Goal: Communication & Community: Answer question/provide support

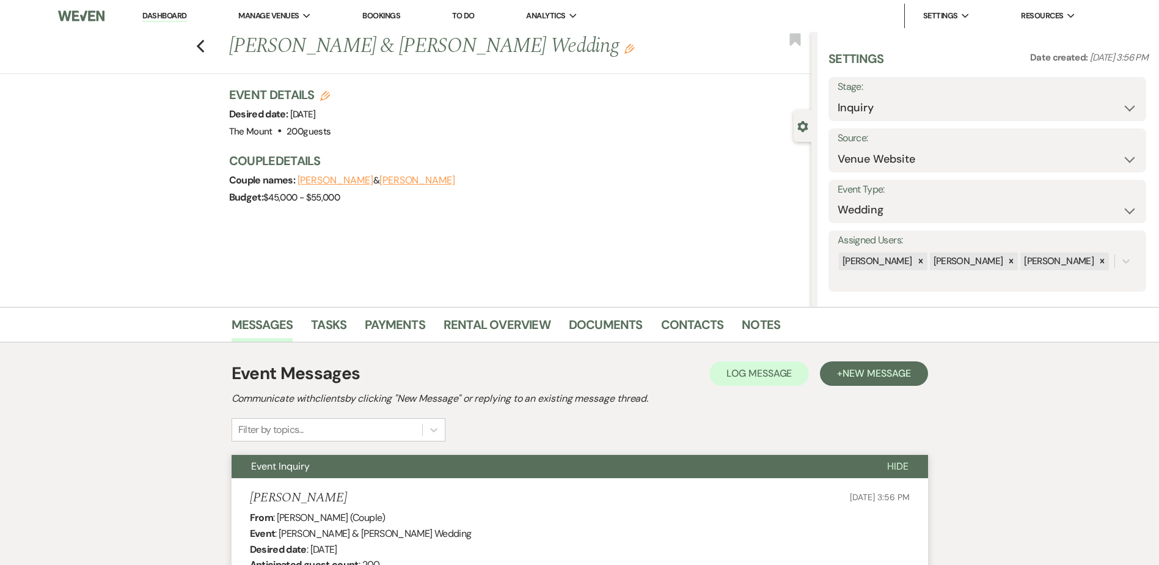
select select "5"
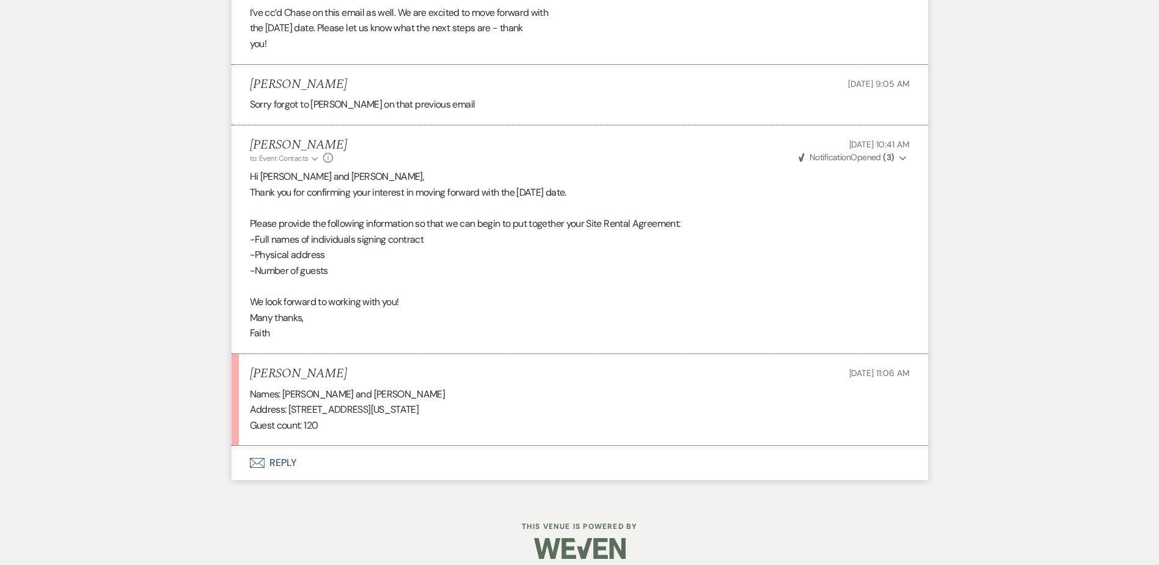
click at [290, 468] on button "Envelope Reply" at bounding box center [580, 463] width 697 height 34
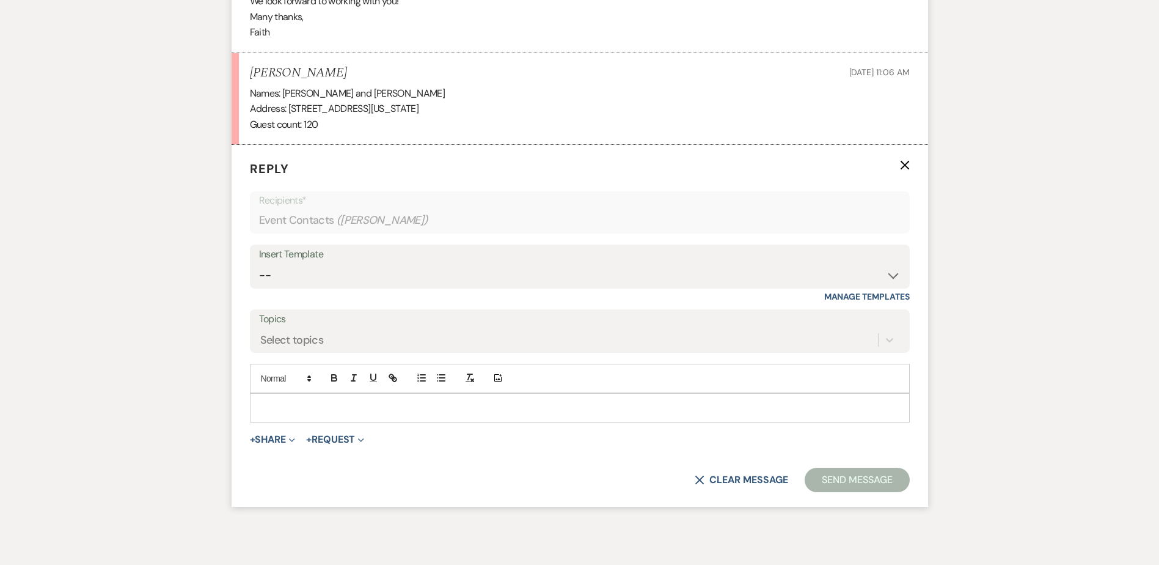
scroll to position [4552, 0]
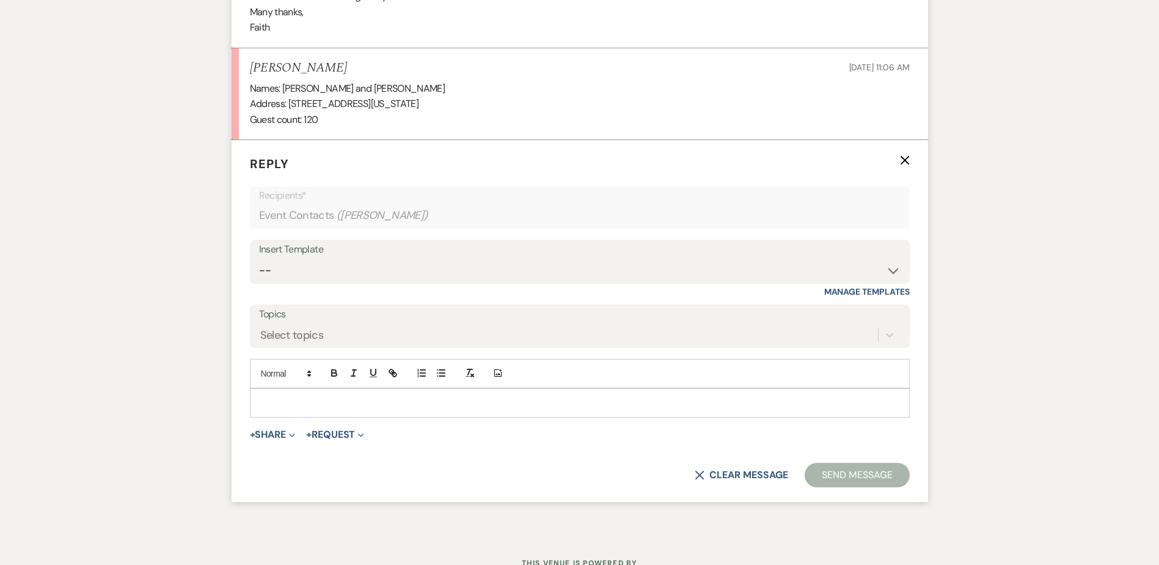
click at [318, 415] on div at bounding box center [580, 403] width 659 height 28
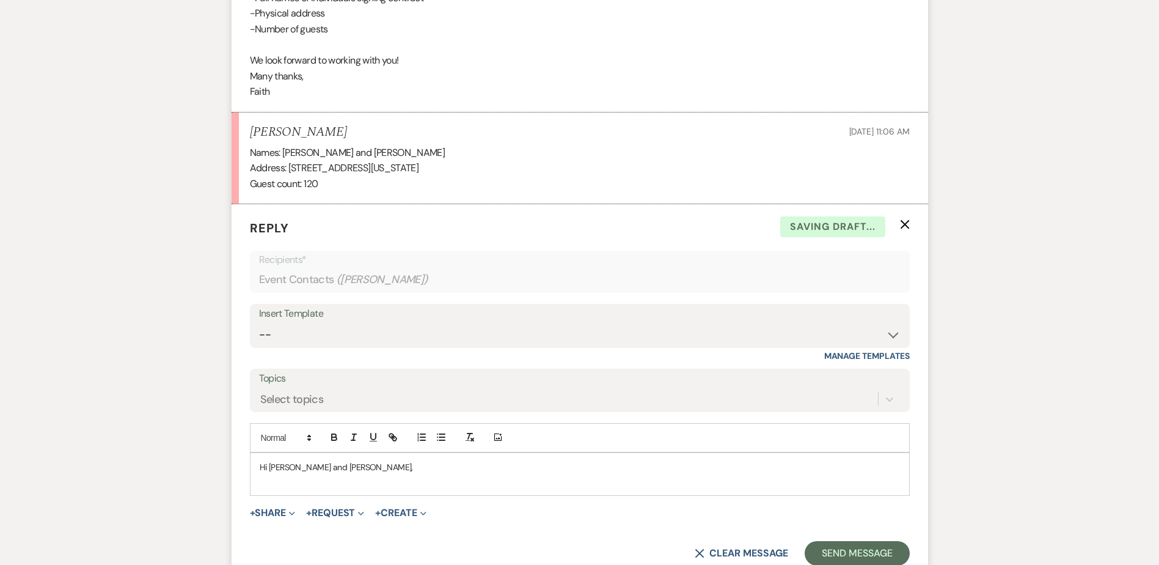
scroll to position [4490, 0]
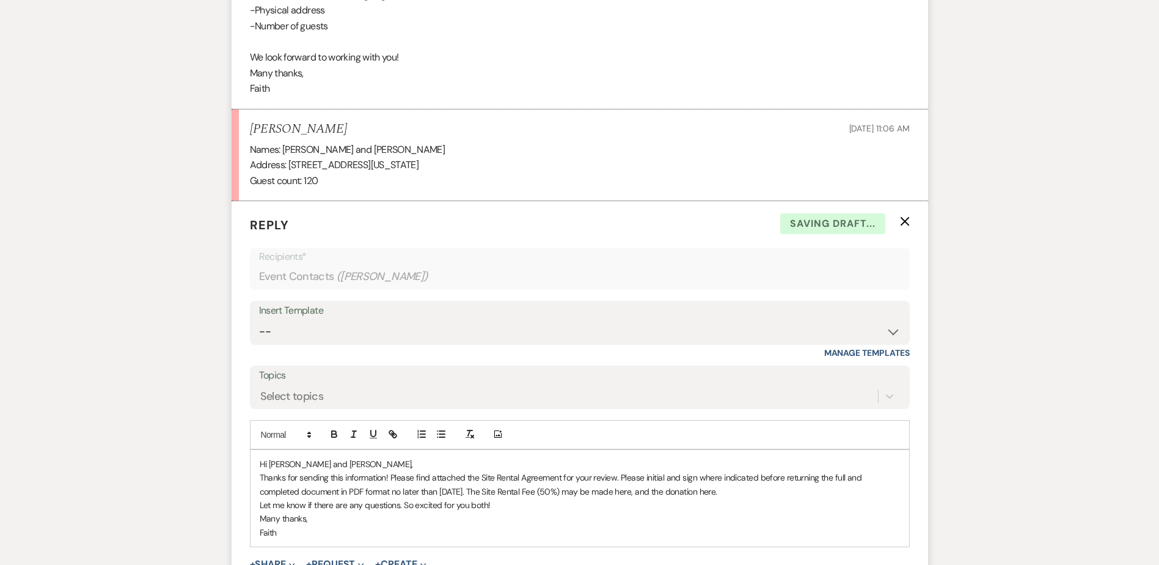
click at [386, 475] on p "Thanks for sending this information! Please find attached the Site Rental Agree…" at bounding box center [580, 485] width 640 height 28
click at [392, 476] on p "Thanks for sending this information! Please find attached the Site Rental Agree…" at bounding box center [580, 485] width 640 height 28
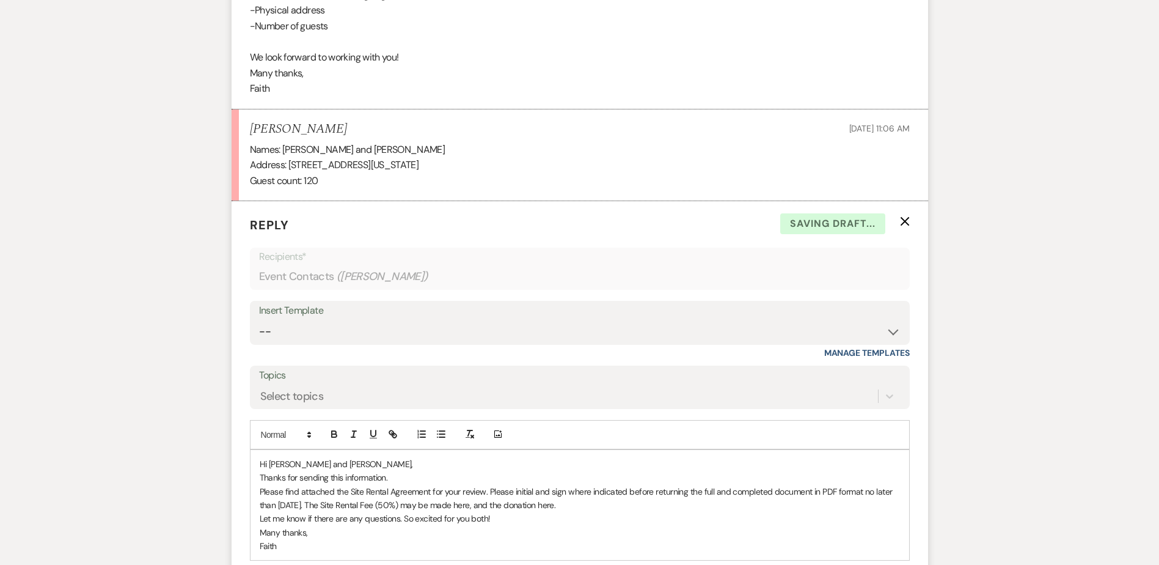
click at [289, 477] on p "Thanks for sending this information." at bounding box center [580, 477] width 640 height 13
click at [519, 505] on p "Please find attached the Site Rental Agreement for your review. Please initial …" at bounding box center [580, 499] width 640 height 28
click at [388, 433] on icon "button" at bounding box center [392, 433] width 11 height 11
paste input "ttps://edithwharton.org/special-event-payment/"
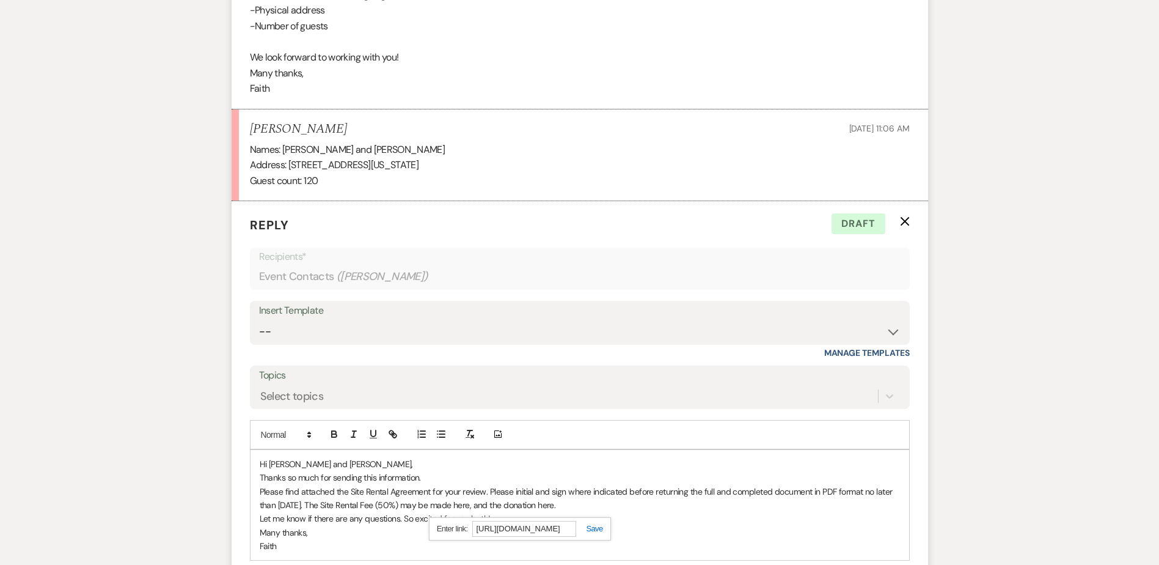
scroll to position [0, 71]
click at [598, 529] on link at bounding box center [589, 528] width 26 height 9
click at [646, 510] on p "Please find attached the Site Rental Agreement for your review. Please initial …" at bounding box center [580, 499] width 640 height 28
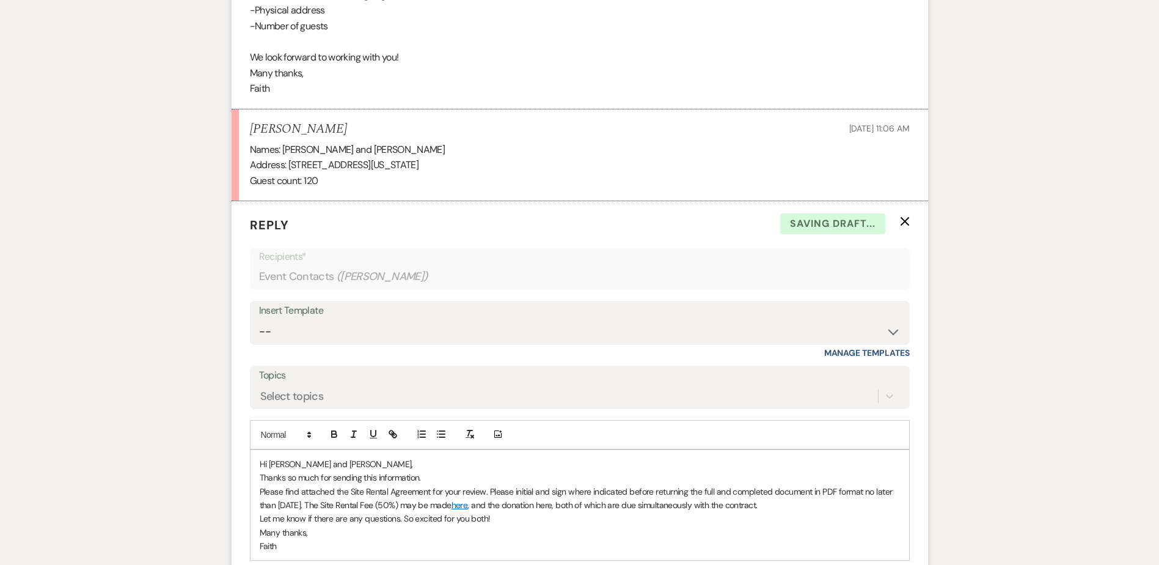
click at [601, 502] on p "Please find attached the Site Rental Agreement for your review. Please initial …" at bounding box center [580, 499] width 640 height 28
click at [396, 433] on icon "button" at bounding box center [392, 433] width 11 height 11
paste input "ttps://edithwharton.org/support/online-gift/"
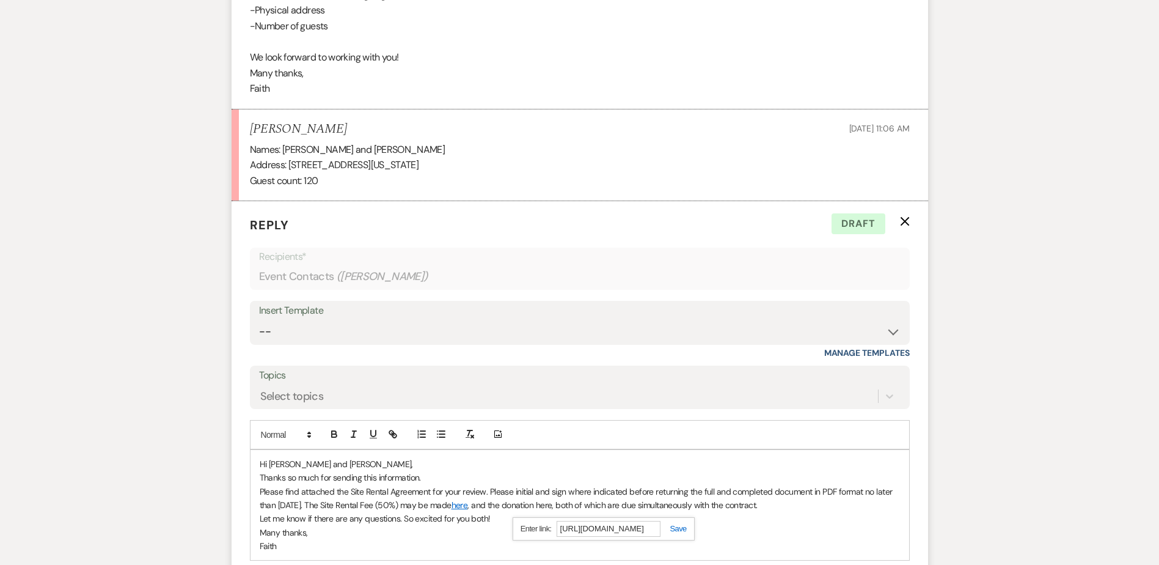
type input "https://edithwharton.org/support/online-gift/"
click at [682, 534] on div "https://edithwharton.org/support/online-gift/" at bounding box center [604, 529] width 182 height 24
drag, startPoint x: 654, startPoint y: 524, endPoint x: 699, endPoint y: 532, distance: 45.4
click at [699, 532] on div "Hi Ashley and Chase, Thanks so much for sending this information. Please find a…" at bounding box center [580, 505] width 660 height 112
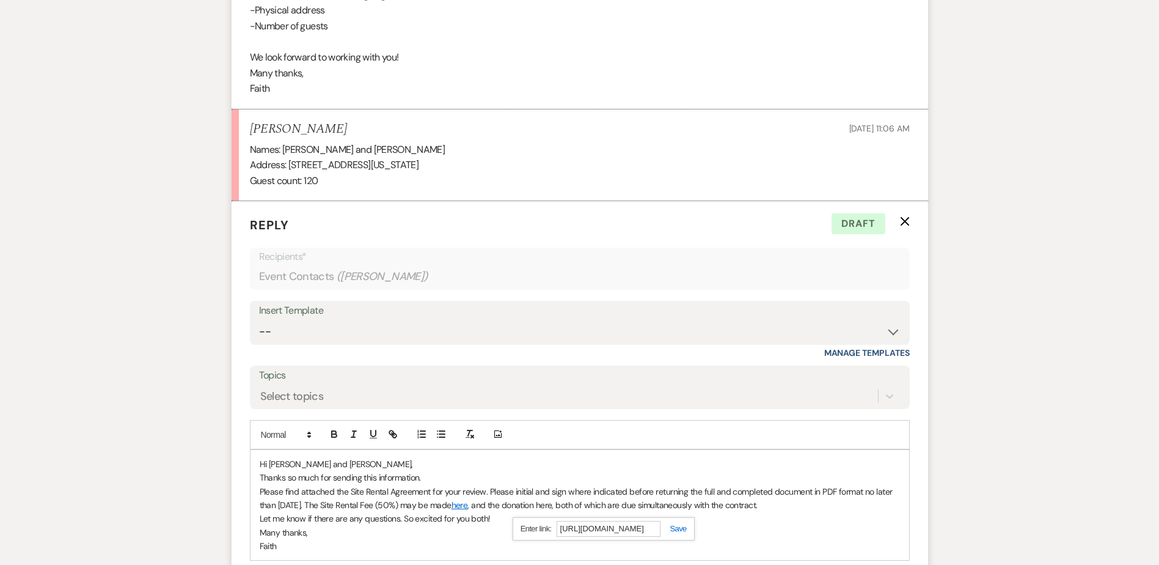
click at [685, 530] on link at bounding box center [674, 528] width 26 height 9
click at [684, 530] on p "Many thanks," at bounding box center [580, 532] width 640 height 13
click at [473, 521] on p "Let me know if there are any questions. So excited for you both!" at bounding box center [580, 518] width 640 height 13
click at [469, 519] on p "Let me know if there are any questions. So excited for you to get married here …" at bounding box center [580, 518] width 640 height 13
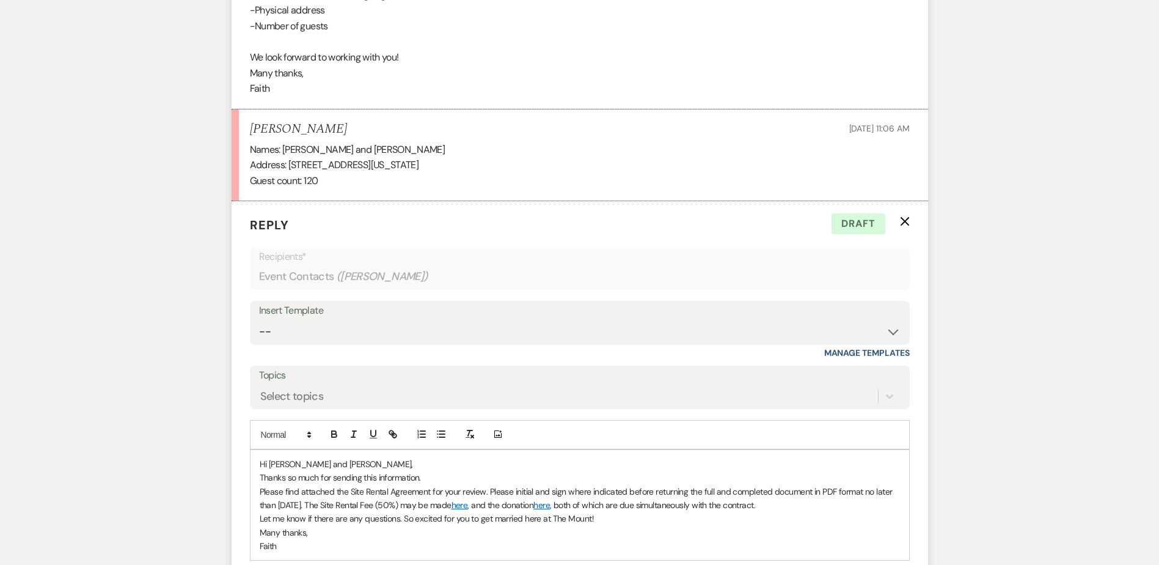
click at [618, 518] on p "Let me know if there are any questions. So excited for you to get married here …" at bounding box center [580, 518] width 640 height 13
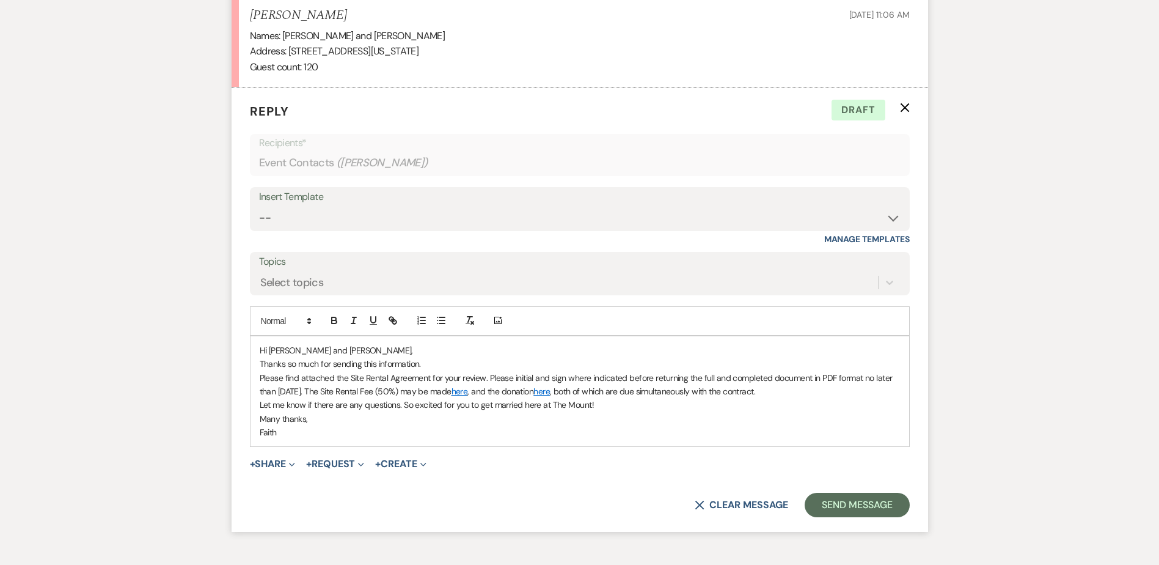
scroll to position [4613, 0]
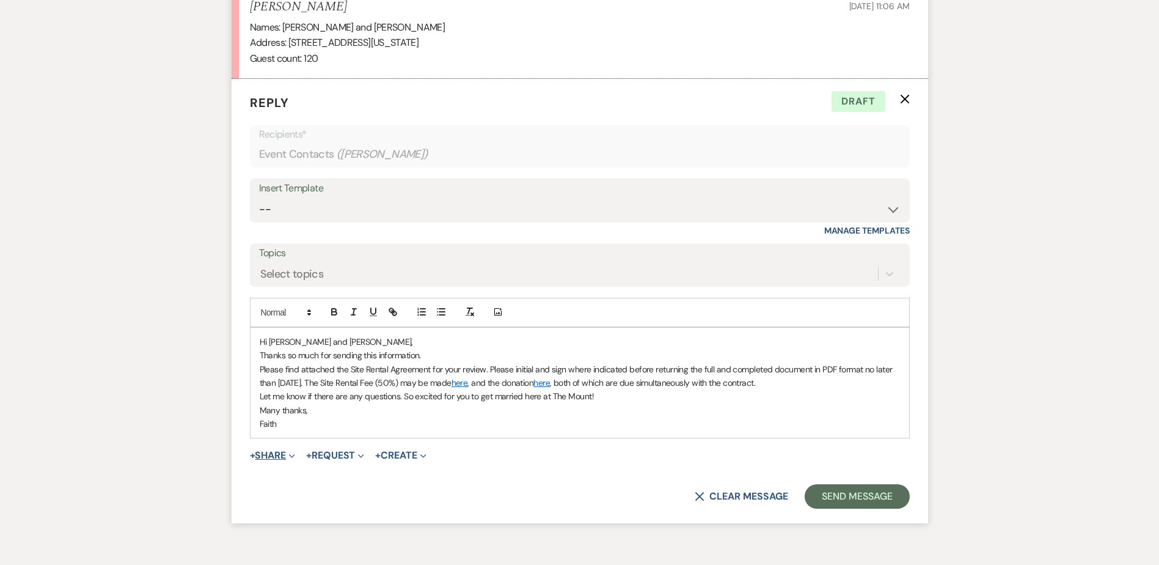
click at [273, 457] on button "+ Share Expand" at bounding box center [273, 455] width 46 height 10
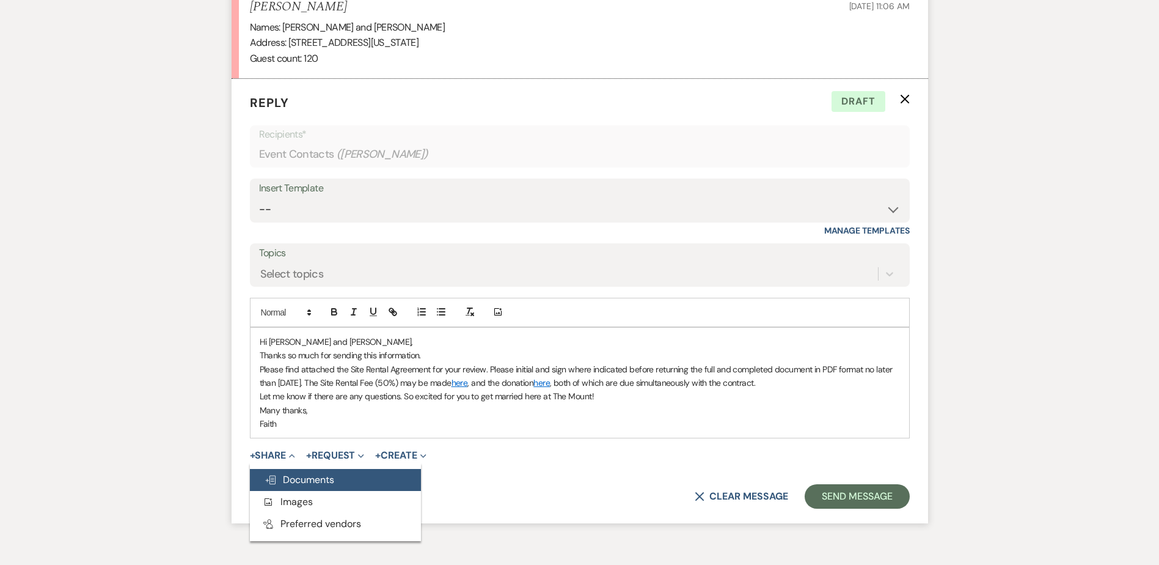
click at [298, 479] on span "Doc Upload Documents" at bounding box center [300, 479] width 70 height 13
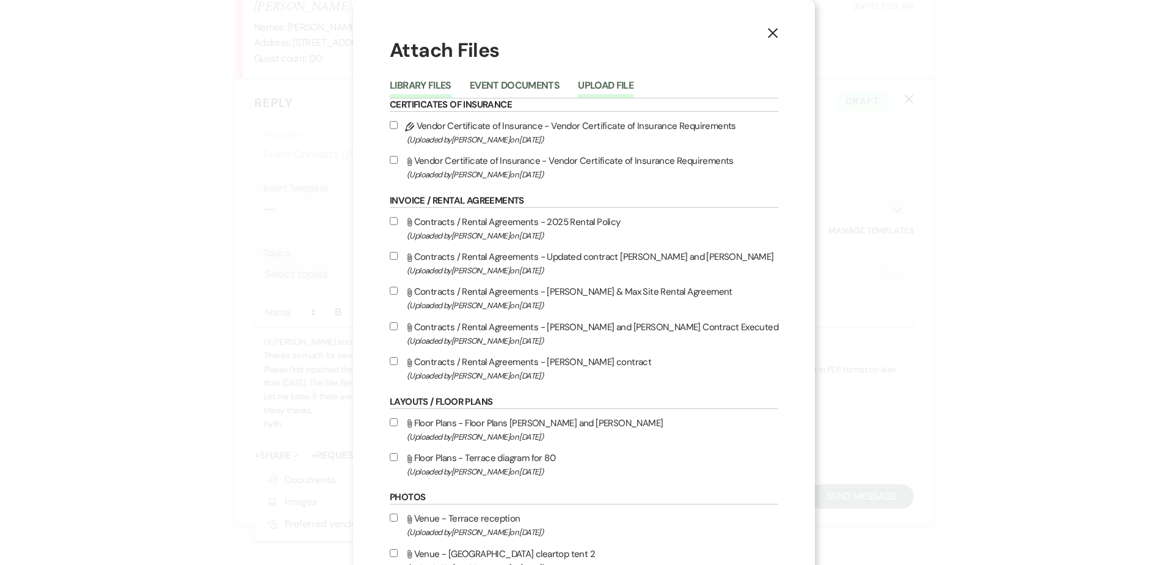
click at [602, 86] on button "Upload File" at bounding box center [606, 89] width 56 height 17
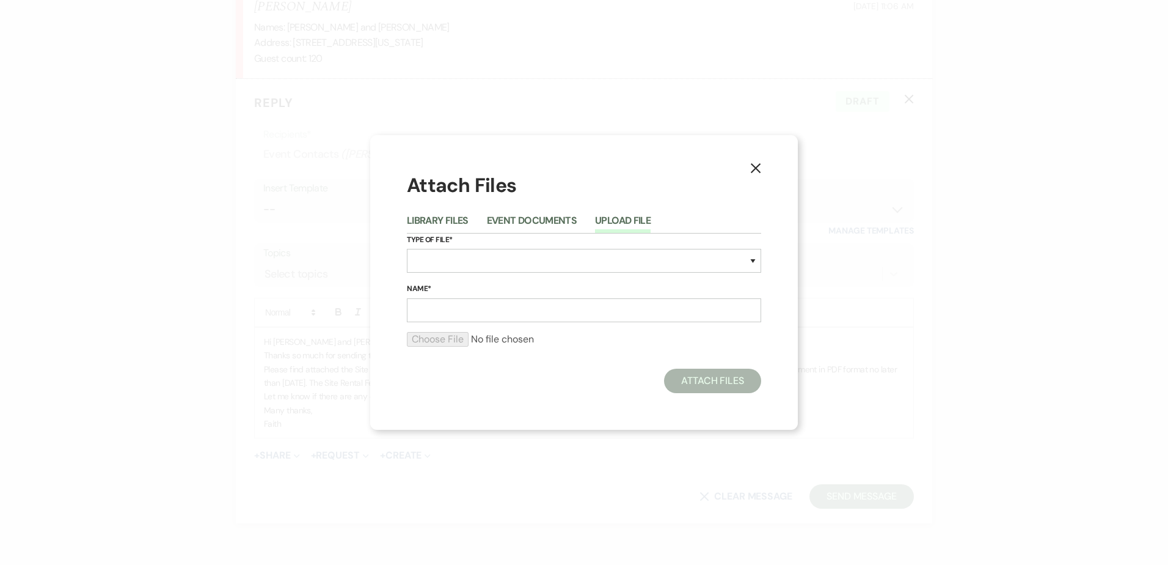
click at [513, 243] on label "Type of File*" at bounding box center [584, 239] width 354 height 13
click at [519, 255] on select "Special Event Insurance Vendor Certificate of Insurance Contracts / Rental Agre…" at bounding box center [584, 261] width 354 height 24
select select "10"
click at [407, 249] on select "Special Event Insurance Vendor Certificate of Insurance Contracts / Rental Agre…" at bounding box center [584, 261] width 354 height 24
click at [443, 305] on input "Name*" at bounding box center [584, 310] width 354 height 24
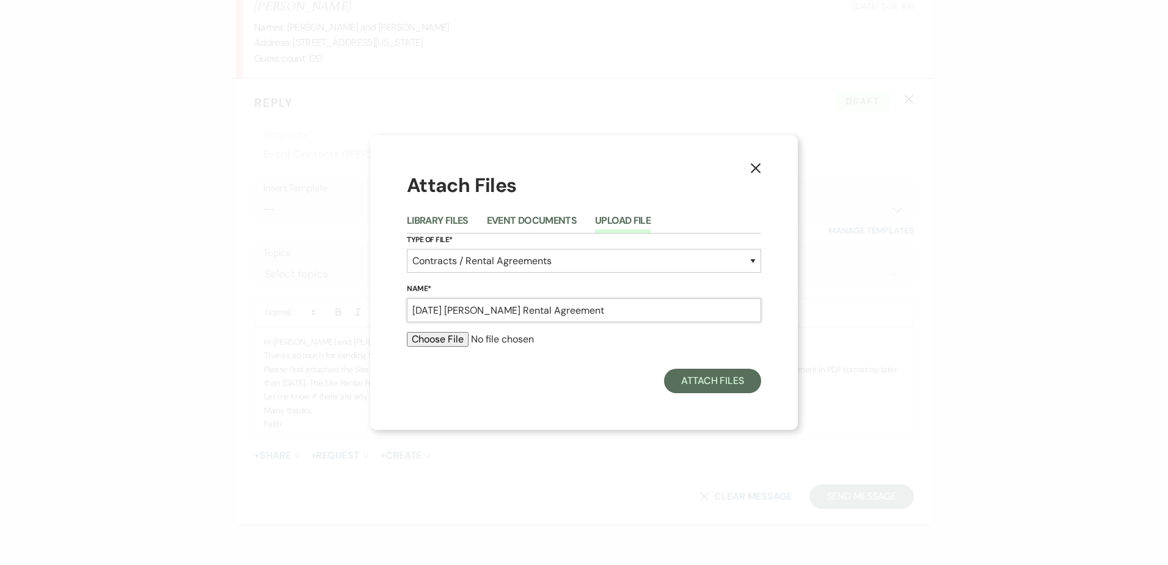
type input "6.19.27 Jones-Beauchamp Rental Agreement"
click at [431, 351] on div at bounding box center [584, 344] width 354 height 24
click at [429, 334] on input "file" at bounding box center [584, 339] width 354 height 15
type input "C:\fakepath\06.19.27 Ashley Jones & Chase Beauchamp.pdf"
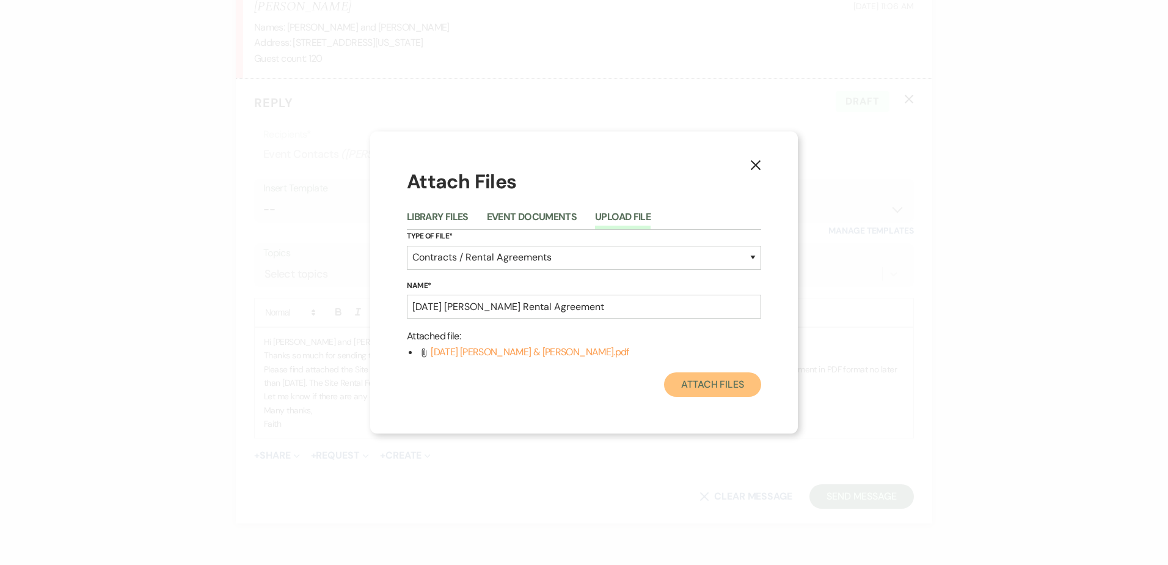
click at [672, 385] on button "Attach Files" at bounding box center [712, 384] width 97 height 24
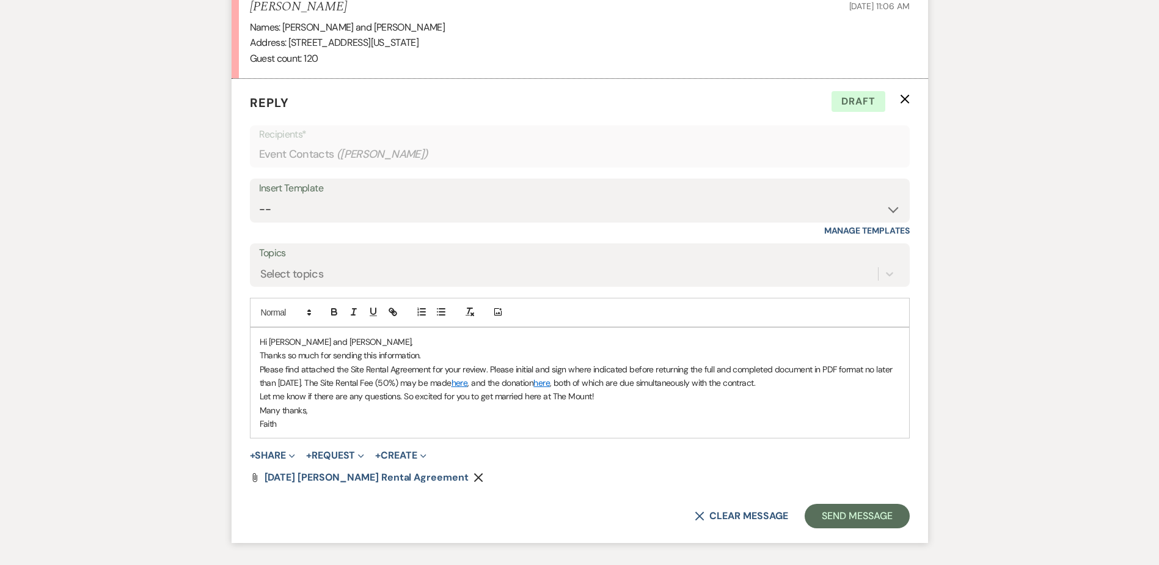
click at [732, 372] on p "Please find attached the Site Rental Agreement for your review. Please initial …" at bounding box center [580, 376] width 640 height 28
click at [748, 477] on div "Attach File 6.19.27 Jones-Beauchamp Rental Agreement Remove" at bounding box center [580, 477] width 660 height 10
click at [733, 422] on p "Faith" at bounding box center [580, 423] width 640 height 13
click at [598, 397] on p "Let me know if there are any questions. So excited for you to get married here …" at bounding box center [580, 395] width 640 height 13
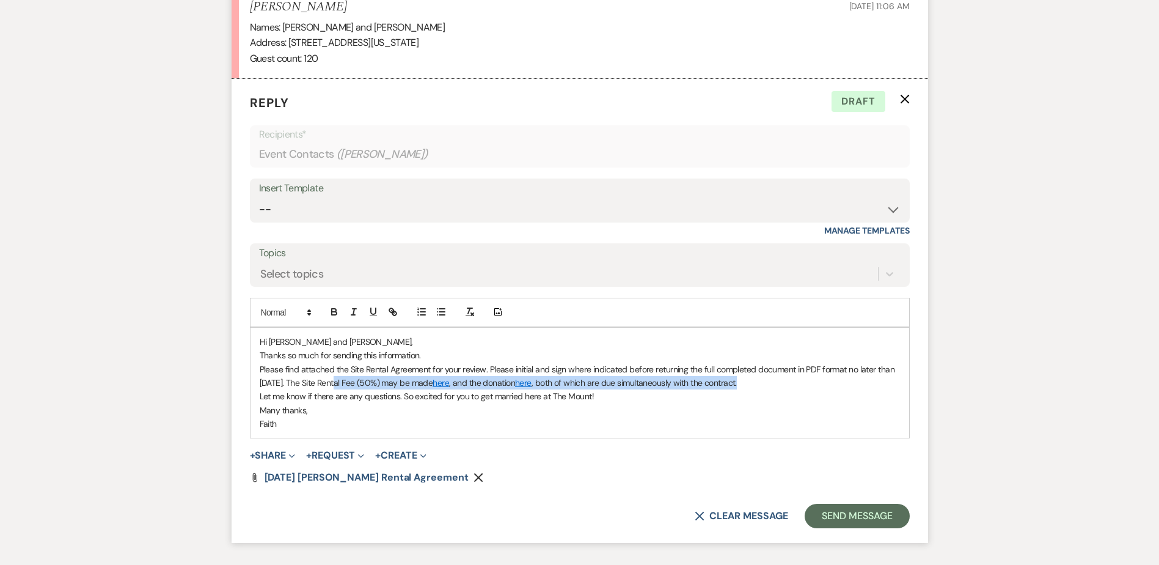
drag, startPoint x: 807, startPoint y: 386, endPoint x: 344, endPoint y: 383, distance: 462.6
click at [344, 383] on p "Please find attached the Site Rental Agreement for your review. Please initial …" at bounding box center [580, 376] width 640 height 28
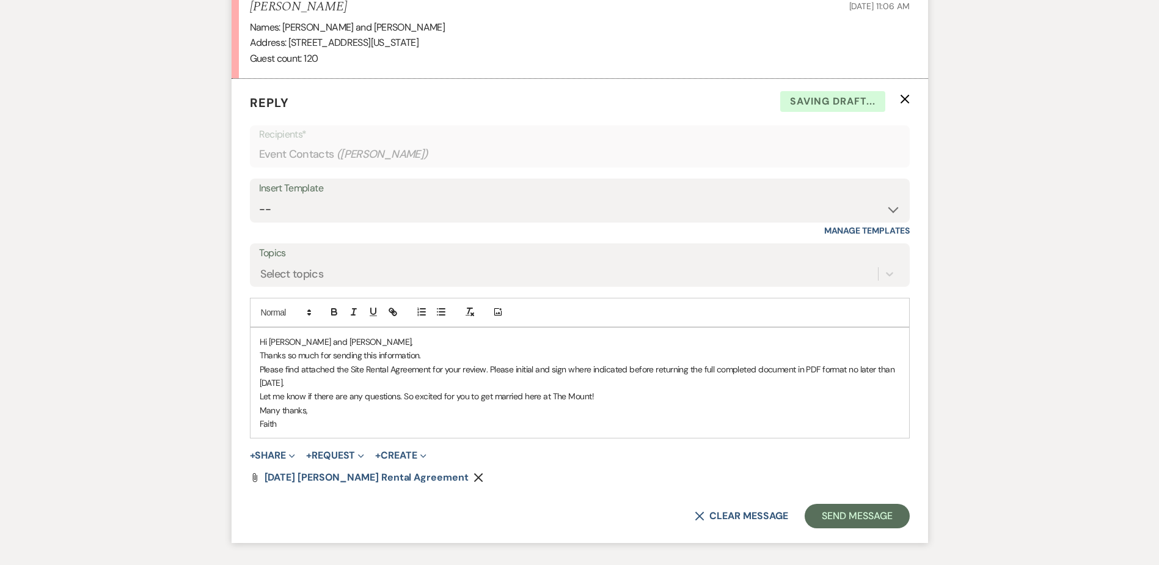
click at [256, 395] on div "Hi Ashley and Chase, Thanks so much for sending this information. Please find a…" at bounding box center [580, 383] width 659 height 111
drag, startPoint x: 406, startPoint y: 397, endPoint x: 662, endPoint y: 400, distance: 256.7
click at [662, 400] on p "Let me know if there are any questions. So excited for you to get married here …" at bounding box center [580, 395] width 640 height 13
click at [434, 392] on p "Let me know if there are any questions, please." at bounding box center [580, 395] width 640 height 13
click at [317, 394] on p "Let me know if there are any questions." at bounding box center [580, 395] width 640 height 13
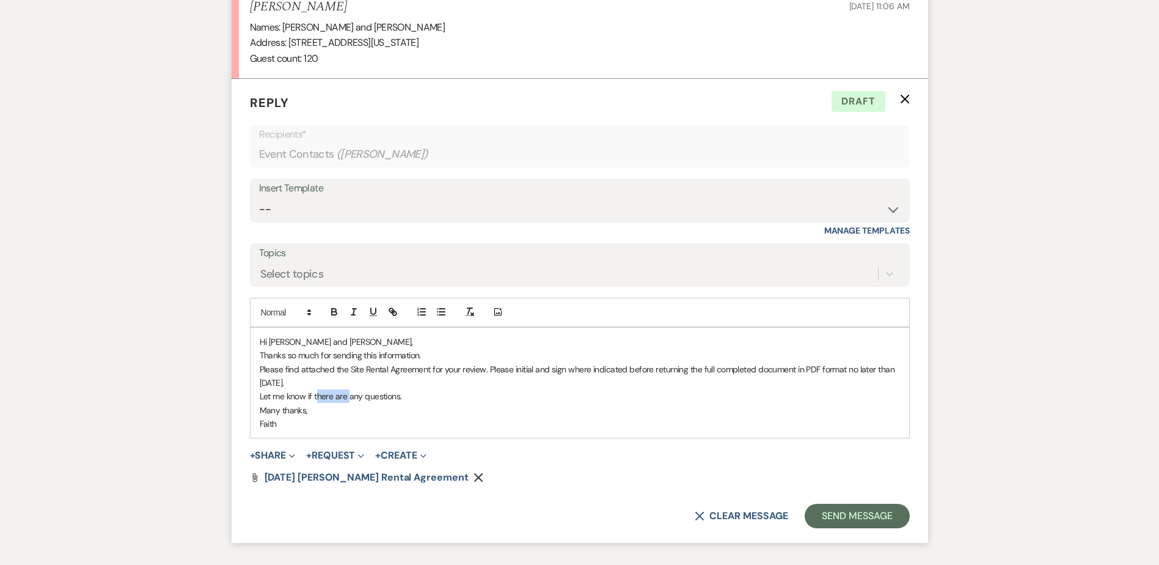
drag, startPoint x: 317, startPoint y: 394, endPoint x: 349, endPoint y: 395, distance: 31.8
click at [349, 395] on p "Let me know if there are any questions." at bounding box center [580, 395] width 640 height 13
click at [434, 401] on p "Let me know if you have any questions." at bounding box center [580, 395] width 640 height 13
click at [257, 398] on div "Hi Ashley and Chase, Thanks so much for sending this information. Please find a…" at bounding box center [580, 383] width 659 height 111
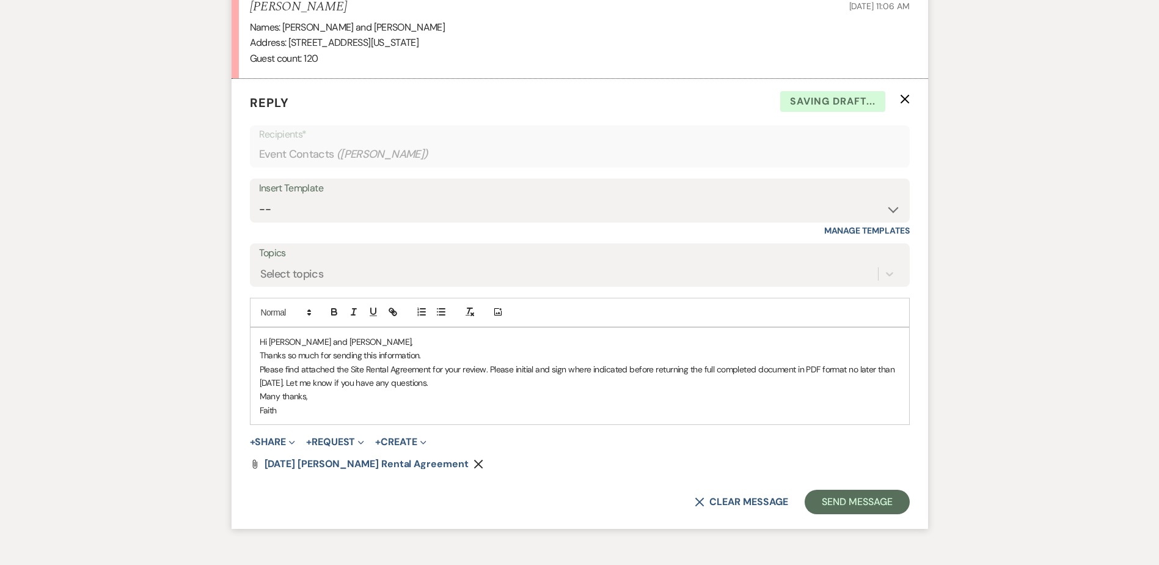
click at [552, 385] on p "Please find attached the Site Rental Agreement for your review. Please initial …" at bounding box center [580, 376] width 640 height 28
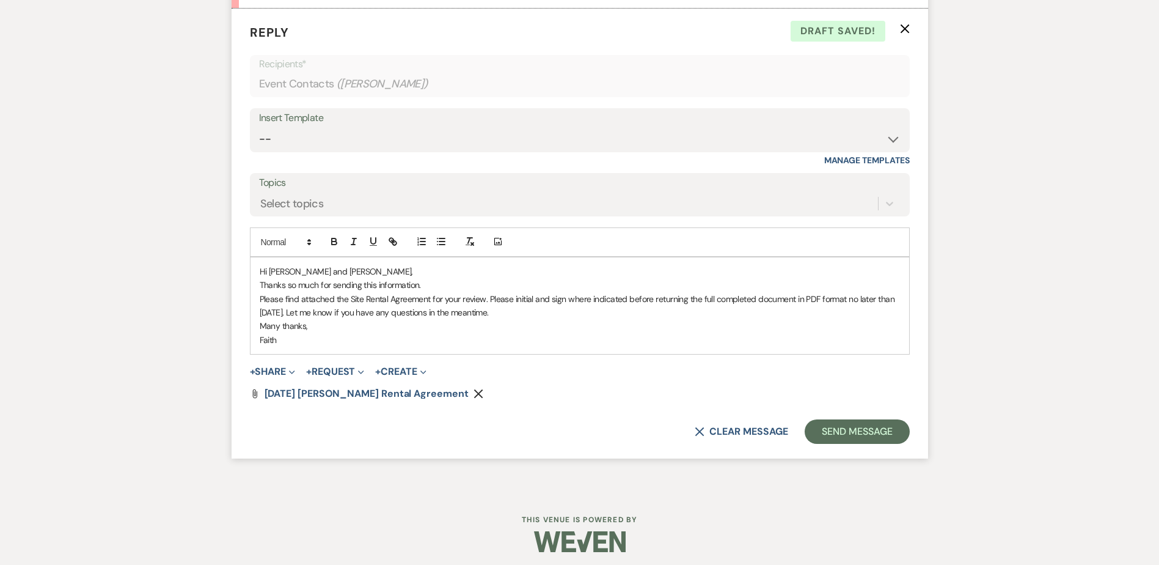
scroll to position [4688, 0]
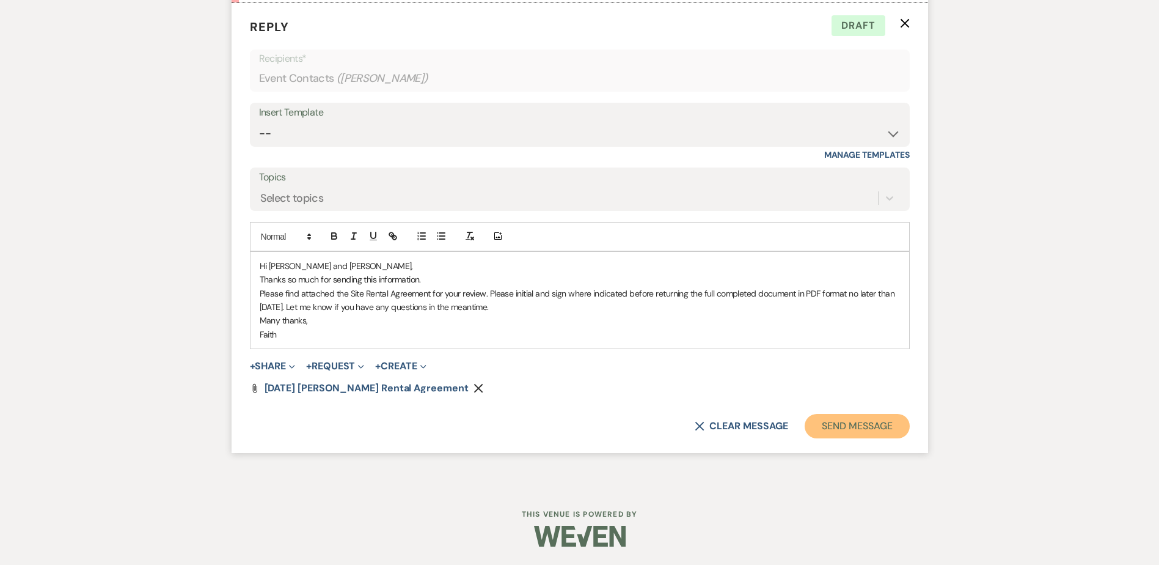
click at [879, 436] on button "Send Message" at bounding box center [857, 426] width 105 height 24
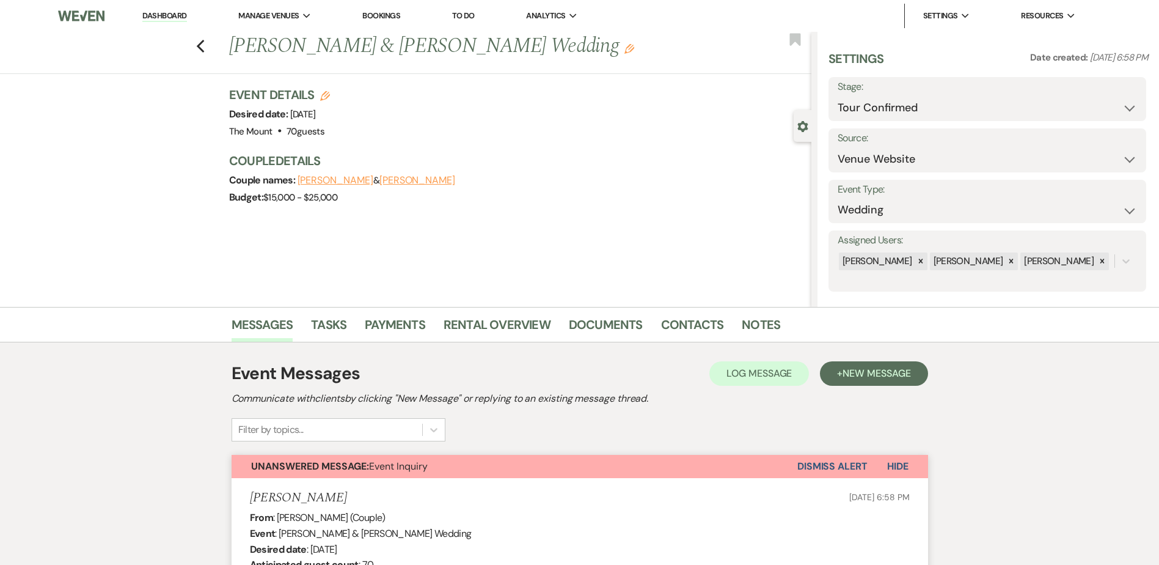
select select "4"
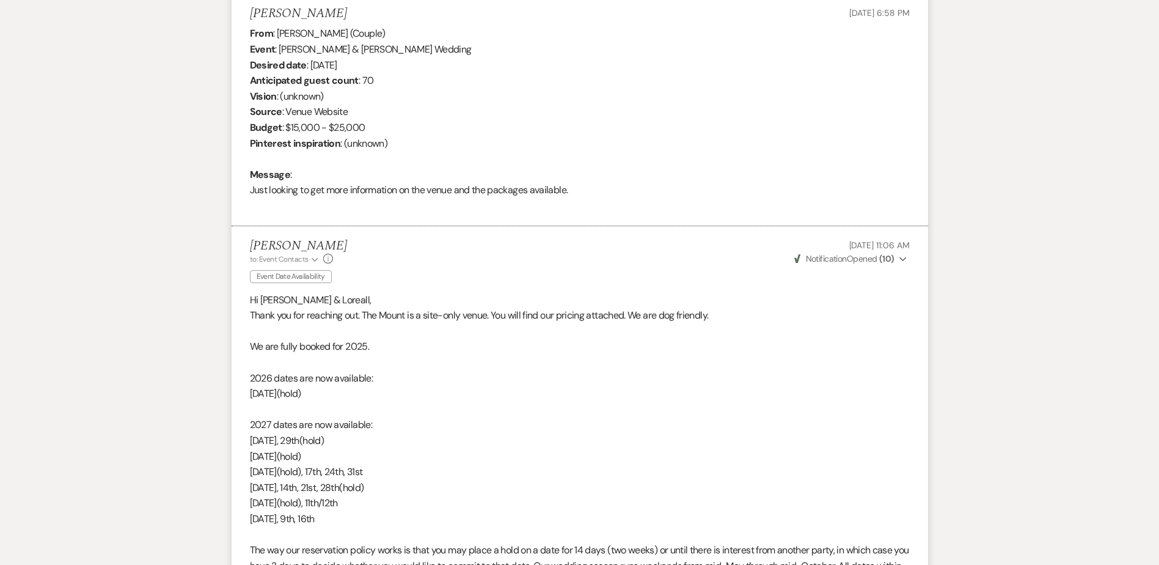
scroll to position [183, 0]
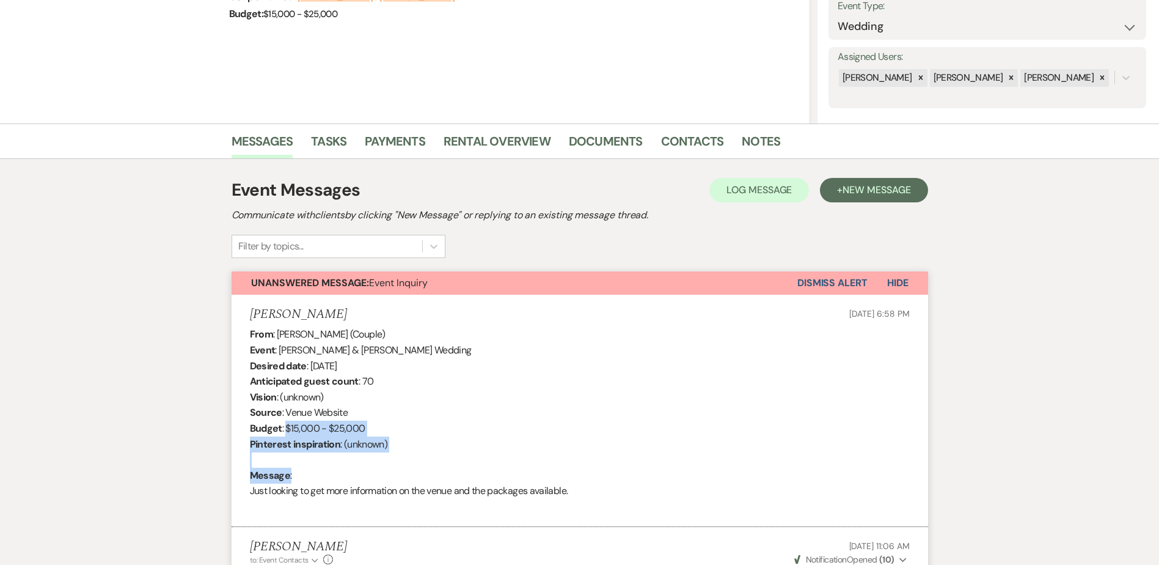
drag, startPoint x: 480, startPoint y: 462, endPoint x: 285, endPoint y: 435, distance: 196.9
click at [285, 435] on div "From : [PERSON_NAME] (Couple) Event : [PERSON_NAME] & [PERSON_NAME] Wedding Des…" at bounding box center [580, 420] width 660 height 188
drag, startPoint x: 285, startPoint y: 435, endPoint x: 602, endPoint y: 510, distance: 326.1
click at [603, 512] on div "From : [PERSON_NAME] (Couple) Event : [PERSON_NAME] & [PERSON_NAME] Wedding Des…" at bounding box center [580, 420] width 660 height 188
drag, startPoint x: 590, startPoint y: 494, endPoint x: 196, endPoint y: 313, distance: 434.2
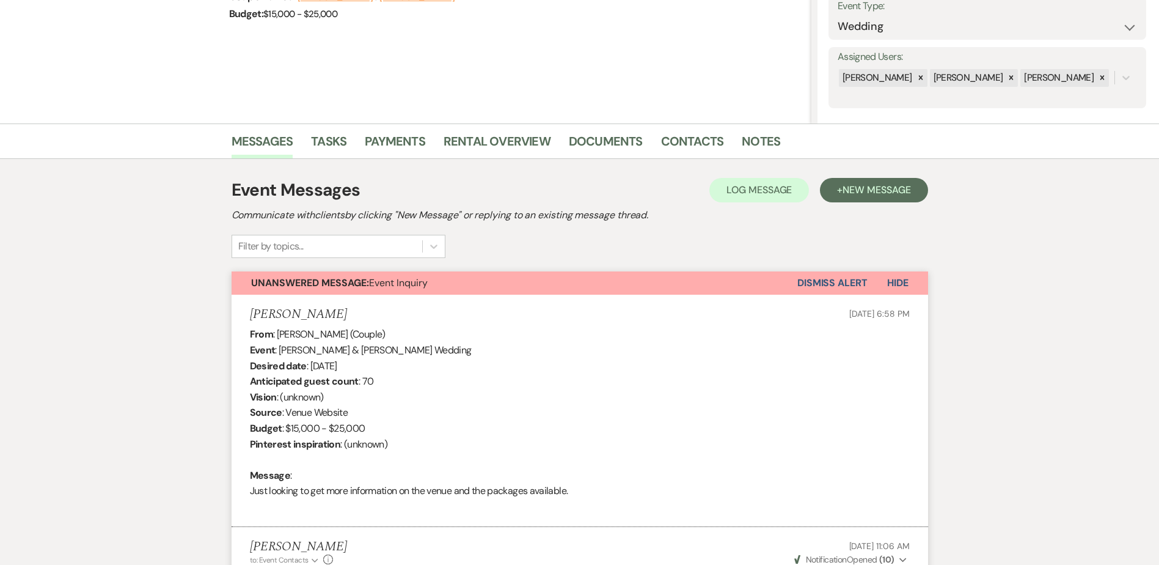
drag, startPoint x: 196, startPoint y: 313, endPoint x: 320, endPoint y: 374, distance: 138.3
copy li "[PERSON_NAME] [DATE] 6:58 PM From : [PERSON_NAME] (Couple) Event : [PERSON_NAME…"
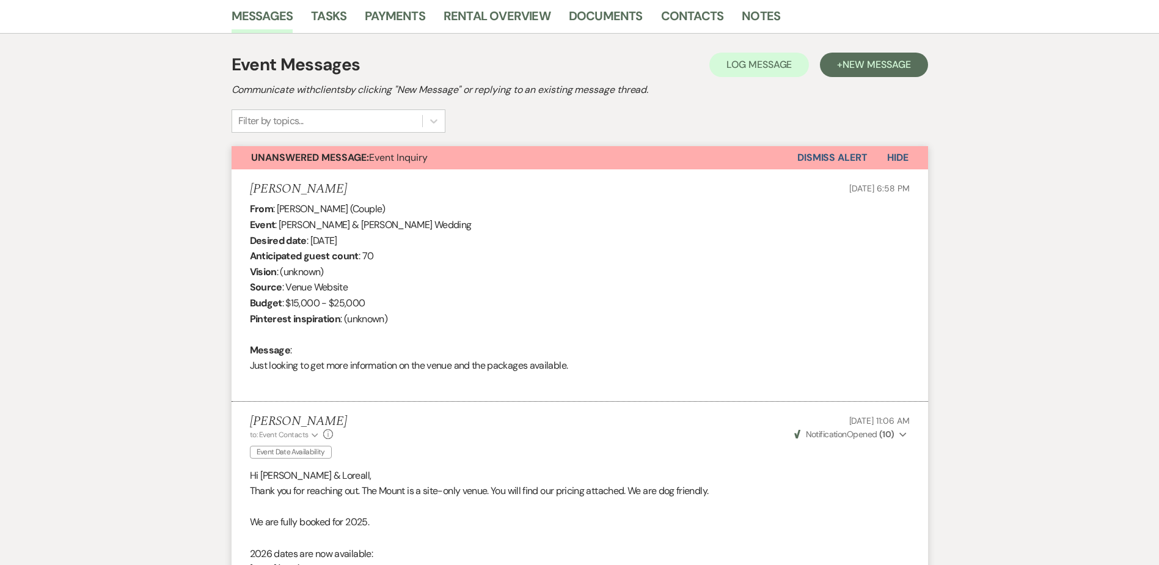
scroll to position [1507, 0]
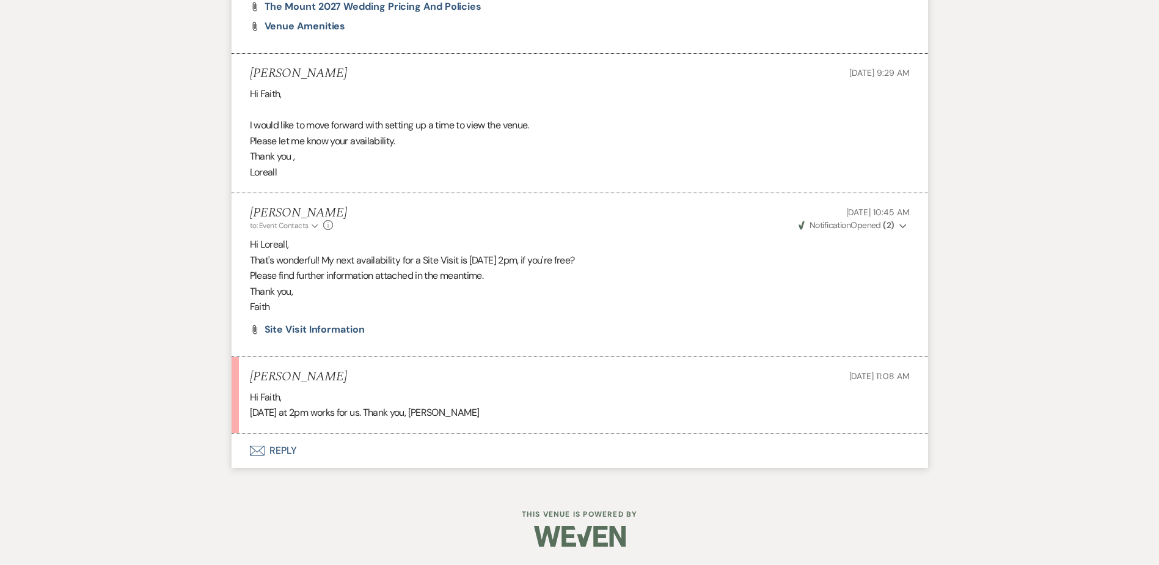
click at [290, 447] on button "Envelope Reply" at bounding box center [580, 450] width 697 height 34
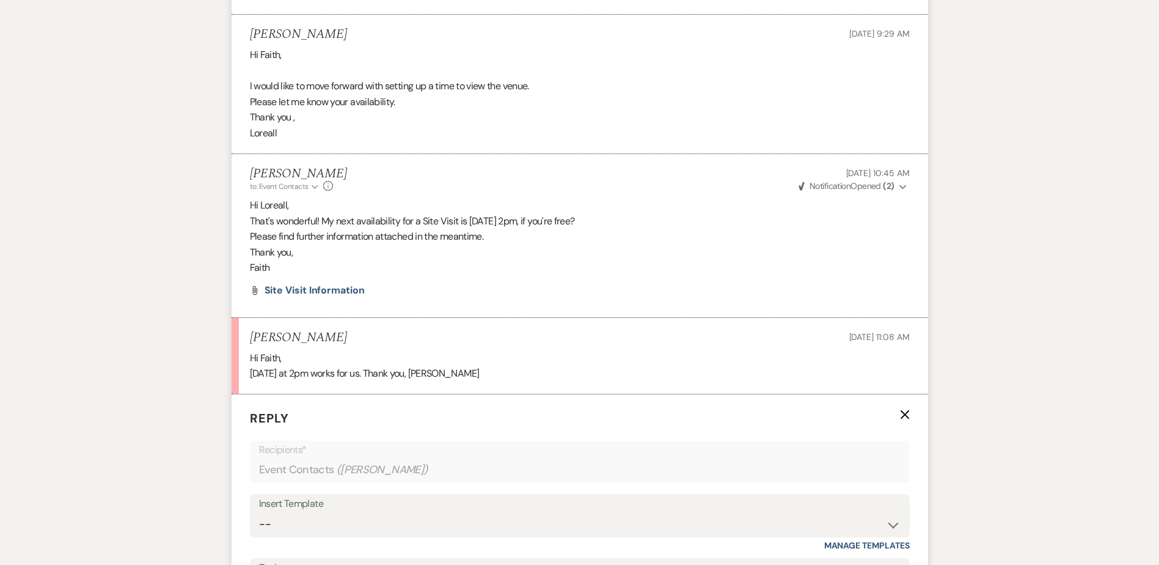
scroll to position [1751, 0]
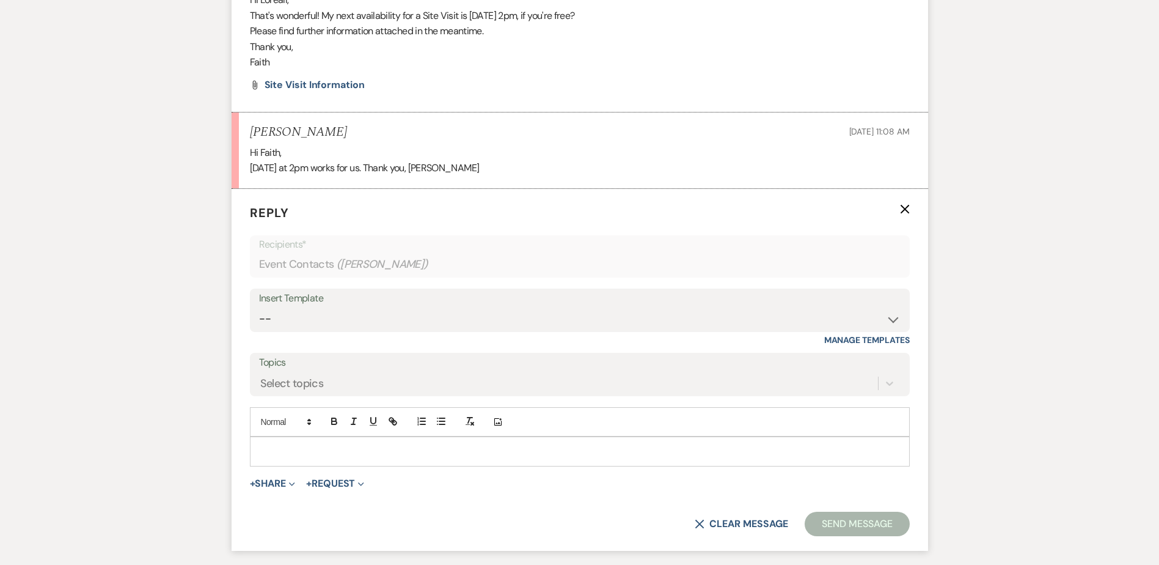
click at [316, 455] on p at bounding box center [580, 450] width 640 height 13
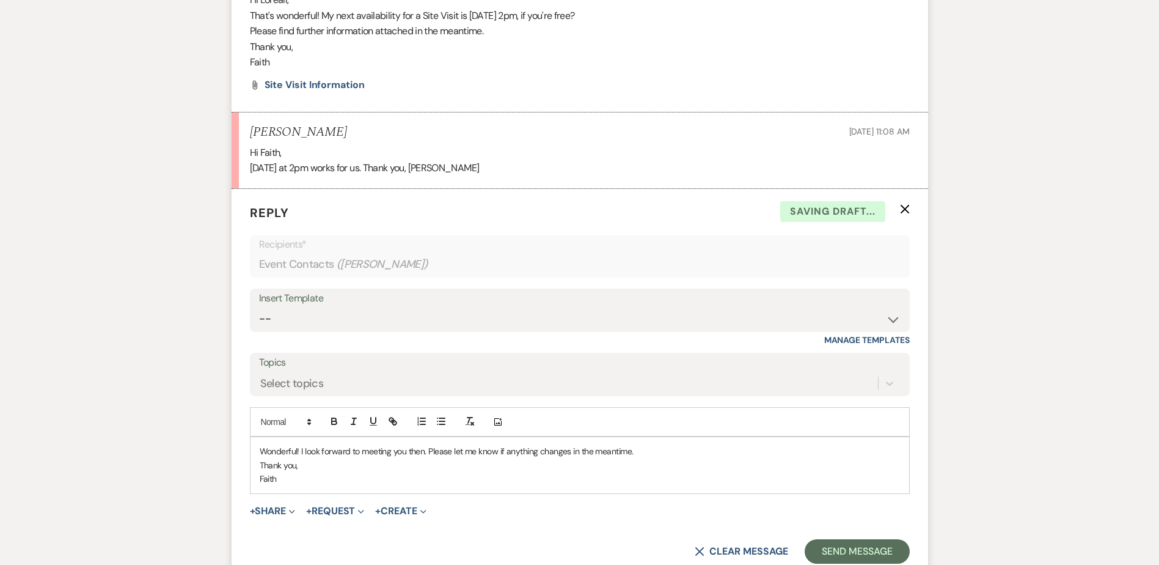
drag, startPoint x: 573, startPoint y: 451, endPoint x: 668, endPoint y: 455, distance: 95.4
click at [668, 455] on p "Wonderful! I look forward to meeting you then. Please let me know if anything c…" at bounding box center [580, 450] width 640 height 13
click at [351, 472] on p "Faith" at bounding box center [580, 478] width 640 height 13
click at [345, 459] on p "Thank you," at bounding box center [580, 464] width 640 height 13
click at [861, 545] on button "Send Message" at bounding box center [857, 551] width 105 height 24
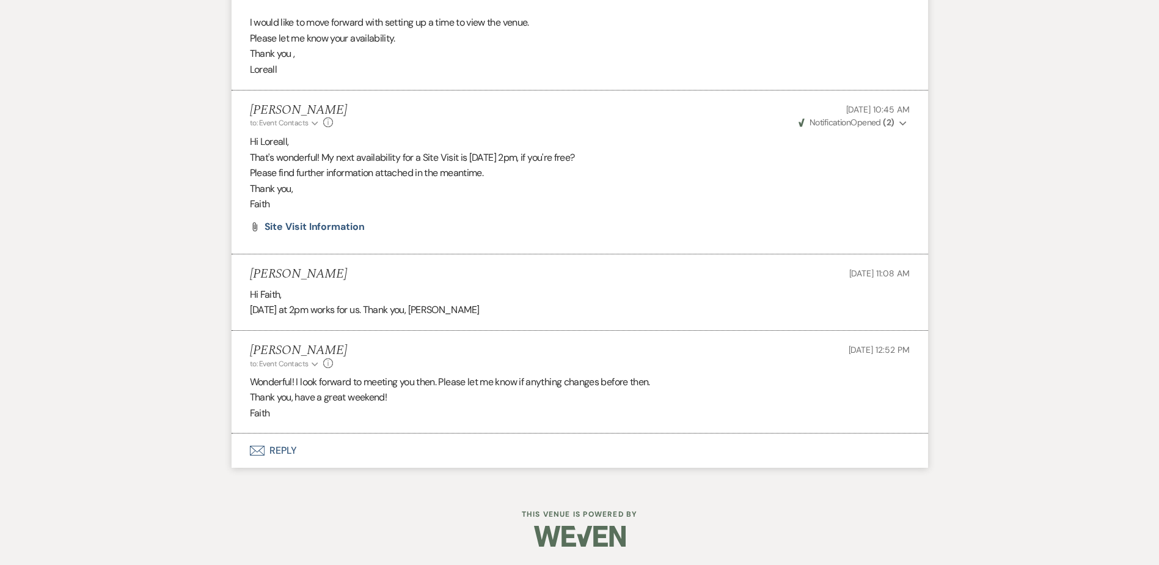
scroll to position [0, 0]
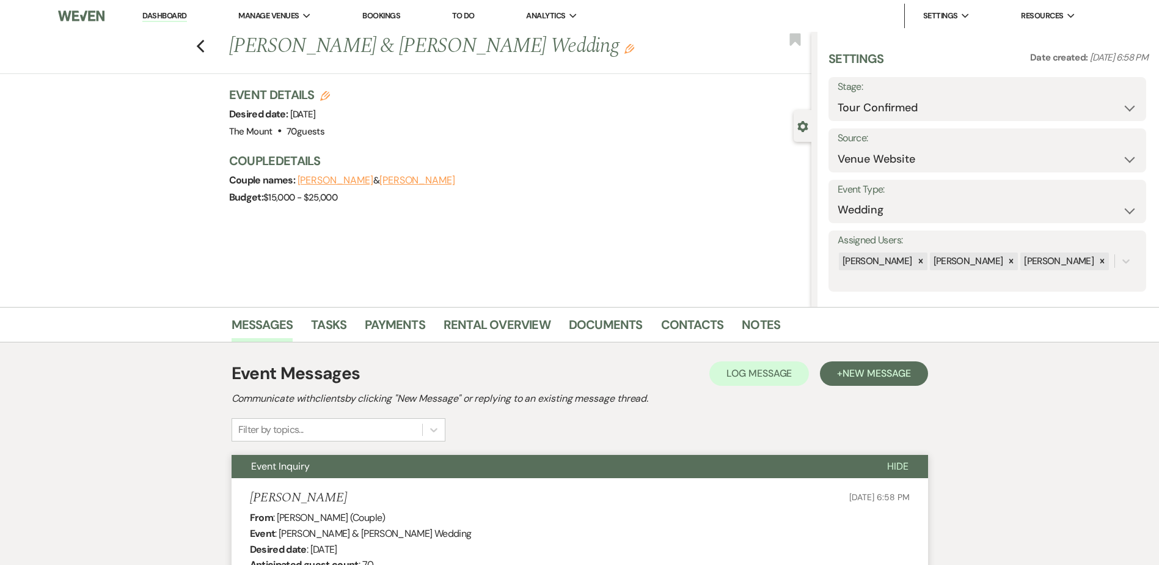
click at [159, 24] on li "Dashboard" at bounding box center [164, 16] width 56 height 24
click at [159, 23] on li "Dashboard" at bounding box center [164, 16] width 56 height 24
click at [159, 12] on link "Dashboard" at bounding box center [164, 16] width 44 height 12
